Goal: Task Accomplishment & Management: Use online tool/utility

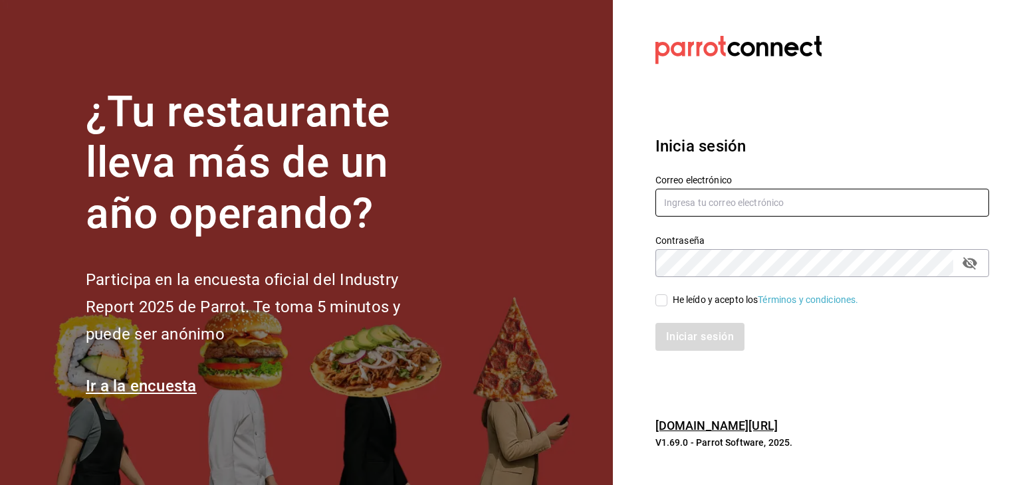
click at [744, 200] on input "text" at bounding box center [822, 203] width 334 height 28
type input "rodrigo.mersch@gmail.com"
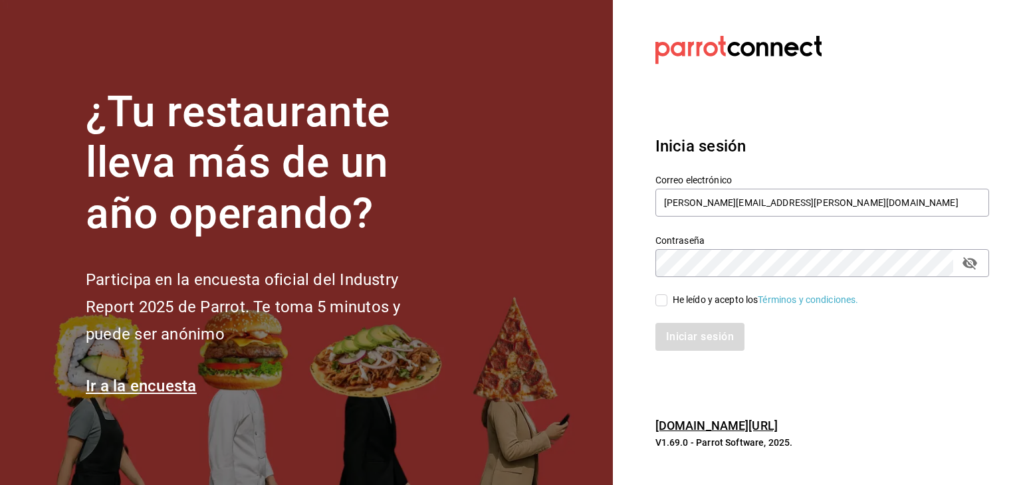
click at [658, 298] on input "He leído y acepto los Términos y condiciones." at bounding box center [661, 300] width 12 height 12
checkbox input "true"
click at [684, 330] on button "Iniciar sesión" at bounding box center [700, 337] width 90 height 28
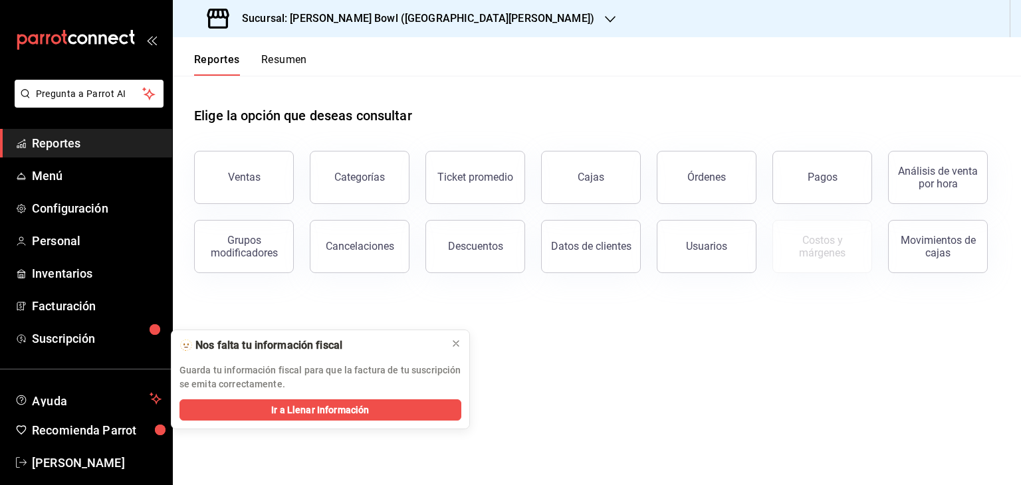
click at [354, 8] on div "Sucursal: [PERSON_NAME] Bowl ([GEOGRAPHIC_DATA][PERSON_NAME])" at bounding box center [401, 18] width 437 height 37
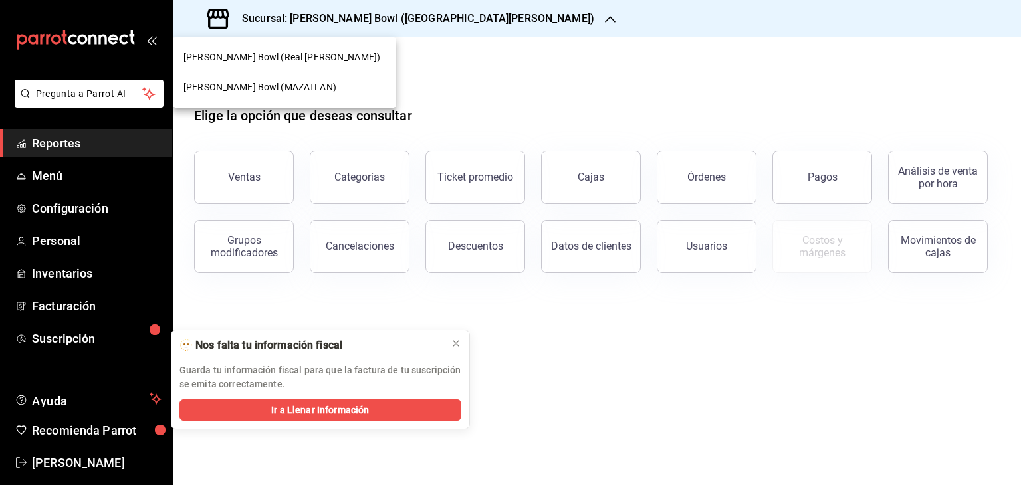
drag, startPoint x: 522, startPoint y: 96, endPoint x: 504, endPoint y: 107, distance: 20.9
click at [522, 98] on div at bounding box center [510, 242] width 1021 height 485
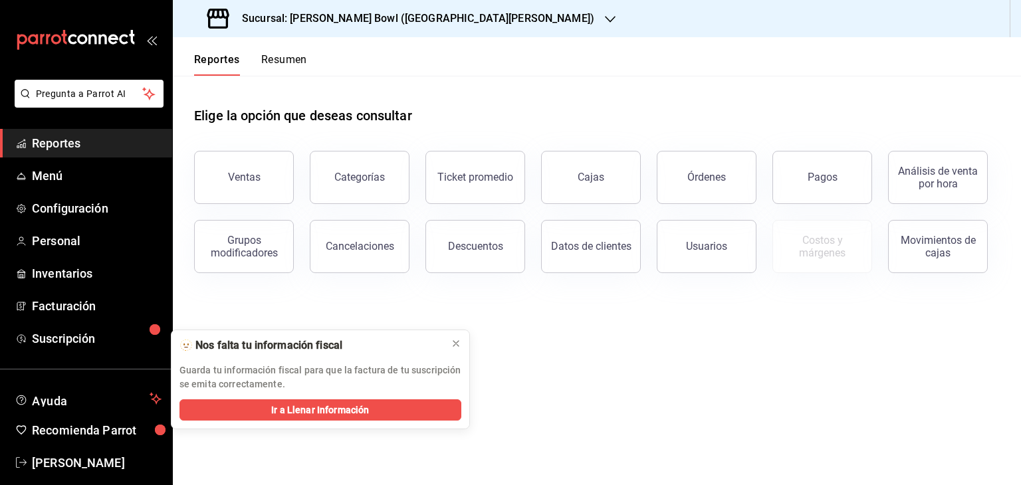
click at [271, 173] on button "Ventas" at bounding box center [244, 177] width 100 height 53
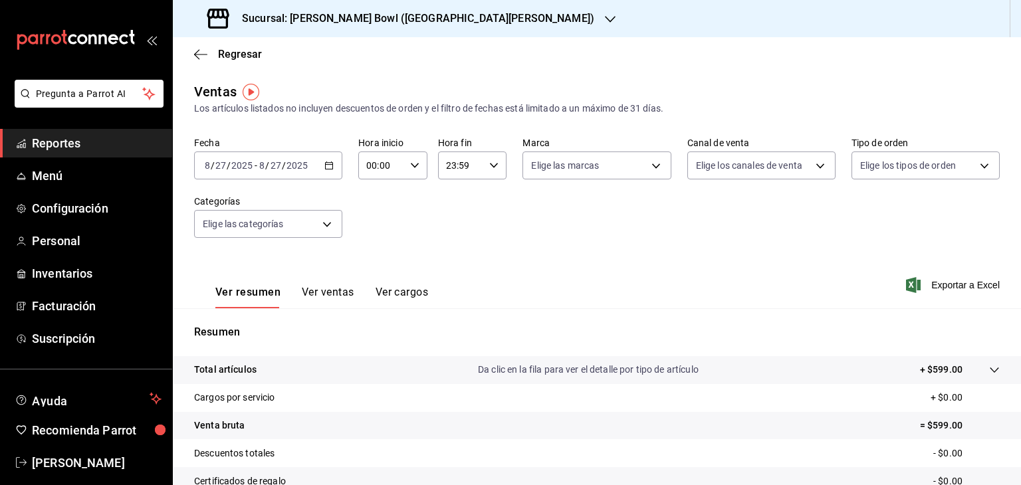
click at [439, 27] on div "Sucursal: [PERSON_NAME] Bowl ([GEOGRAPHIC_DATA][PERSON_NAME])" at bounding box center [401, 18] width 437 height 37
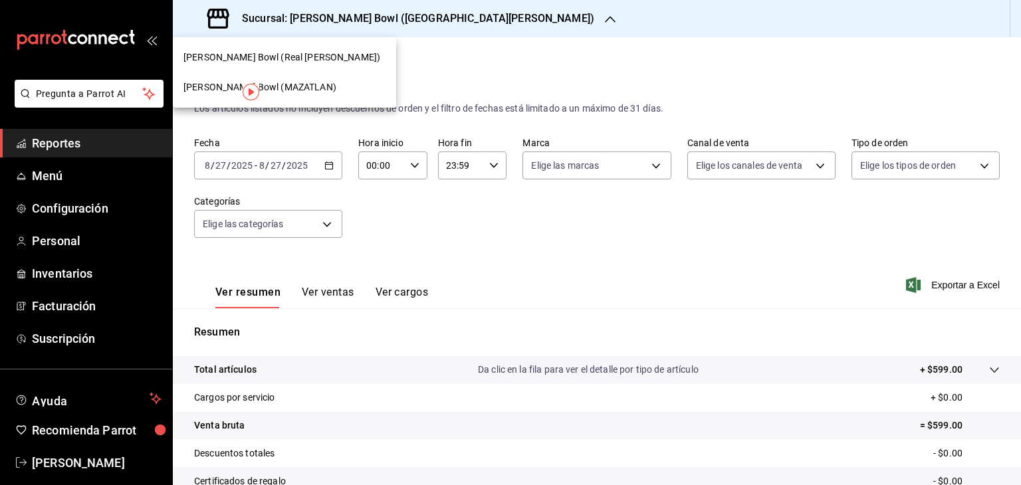
click at [322, 84] on div "[PERSON_NAME] Bowl (MAZATLAN)" at bounding box center [284, 87] width 202 height 14
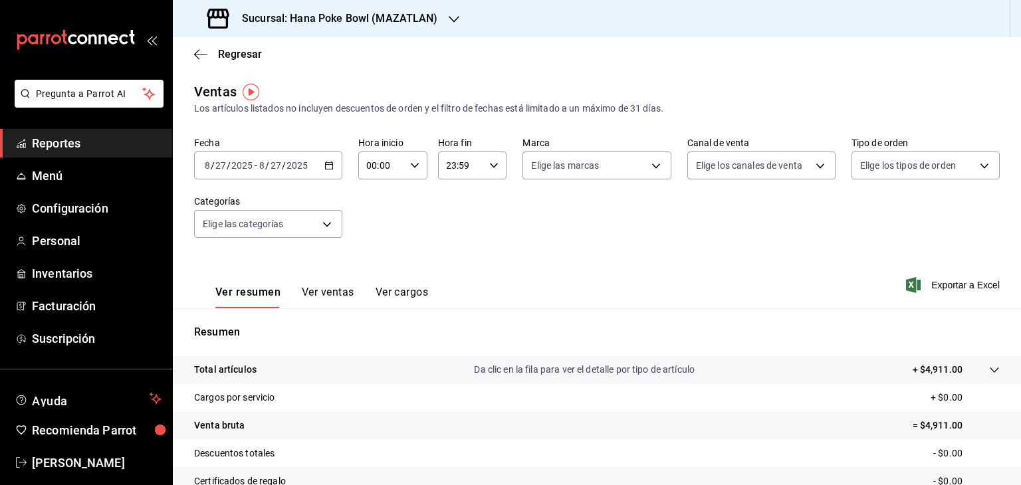
click at [86, 144] on span "Reportes" at bounding box center [97, 143] width 130 height 18
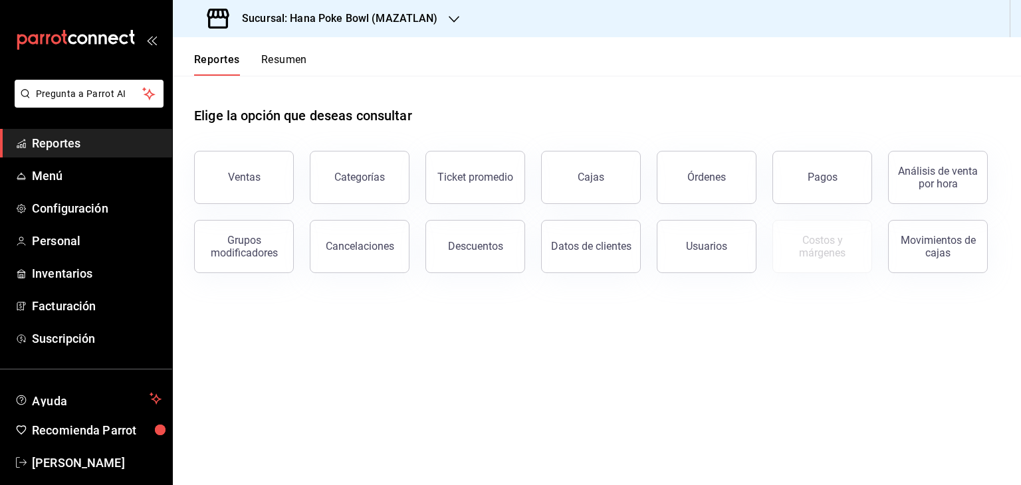
click at [296, 53] on button "Resumen" at bounding box center [284, 64] width 46 height 23
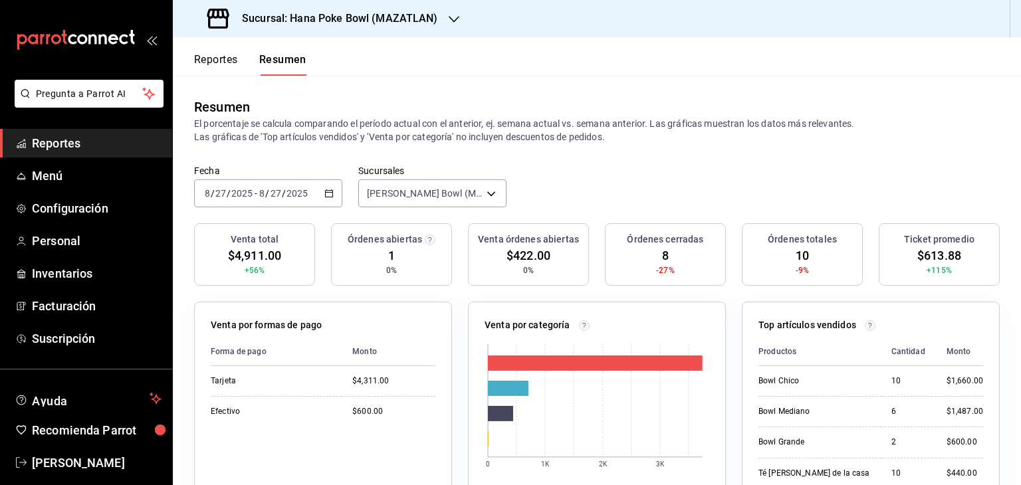
click at [425, 22] on h3 "Sucursal: Hana Poke Bowl (MAZATLAN)" at bounding box center [334, 19] width 207 height 16
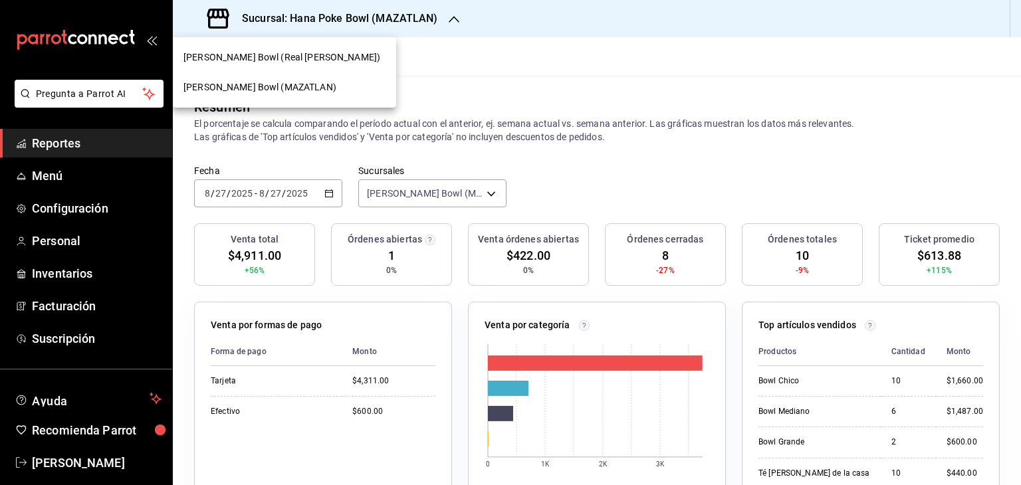
click at [296, 55] on span "[PERSON_NAME] Bowl (Real [PERSON_NAME])" at bounding box center [281, 58] width 197 height 14
